Goal: Task Accomplishment & Management: Manage account settings

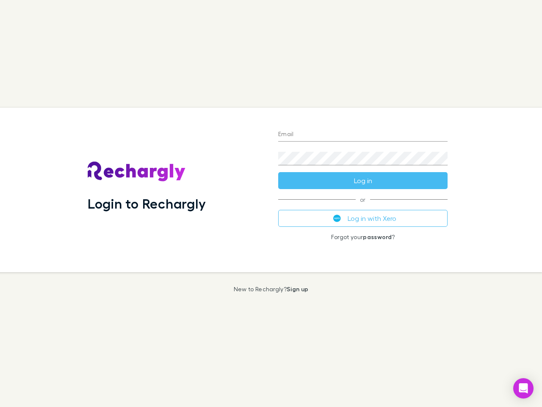
click at [271, 203] on div "Login to Rechargly" at bounding box center [176, 190] width 191 height 164
click at [363, 135] on input "Email" at bounding box center [362, 135] width 169 height 14
click at [363, 180] on form "Email Password Log in" at bounding box center [362, 155] width 169 height 68
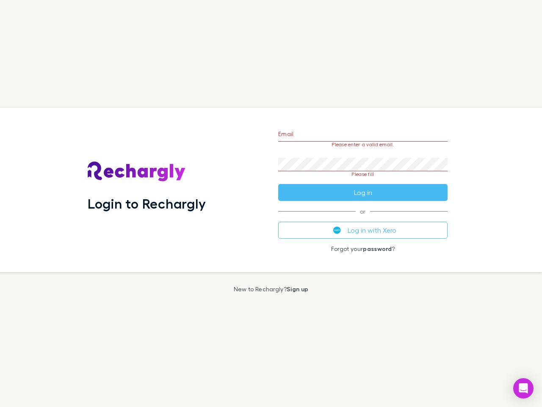
click at [363, 218] on div "Email Please enter a valid email. Password Please fill Log in or Log in with Xe…" at bounding box center [363, 190] width 183 height 164
click at [524, 388] on icon "Open Intercom Messenger" at bounding box center [523, 388] width 9 height 10
